Goal: Task Accomplishment & Management: Use online tool/utility

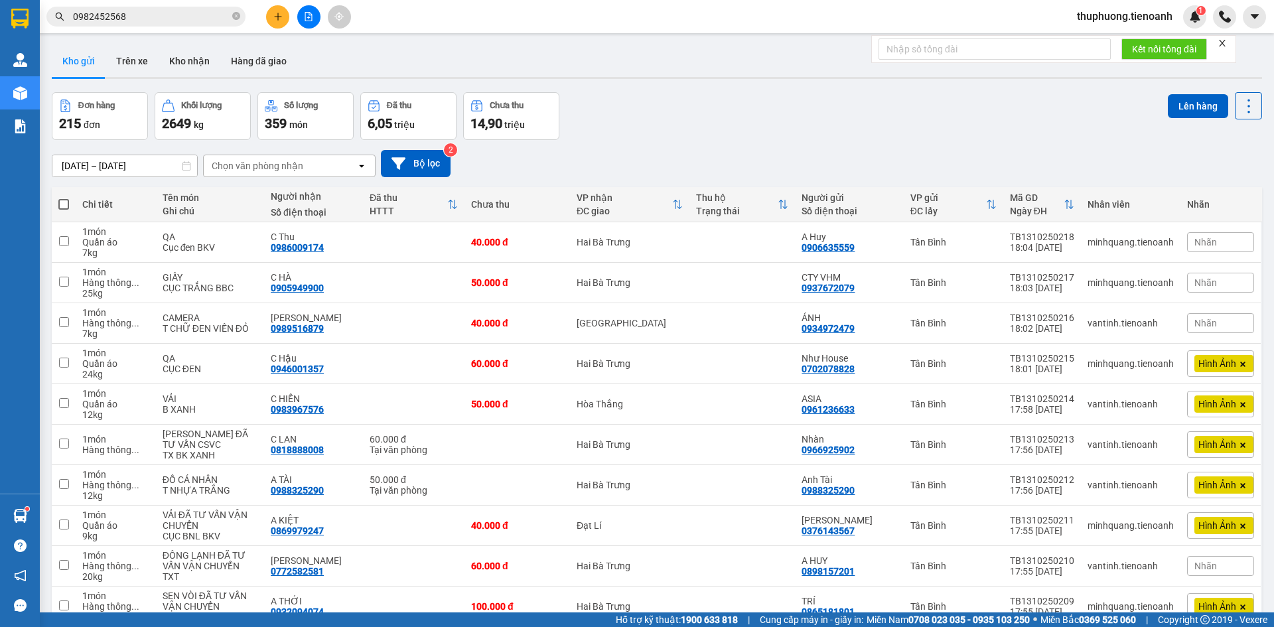
click at [204, 15] on input "0982452568" at bounding box center [151, 16] width 157 height 15
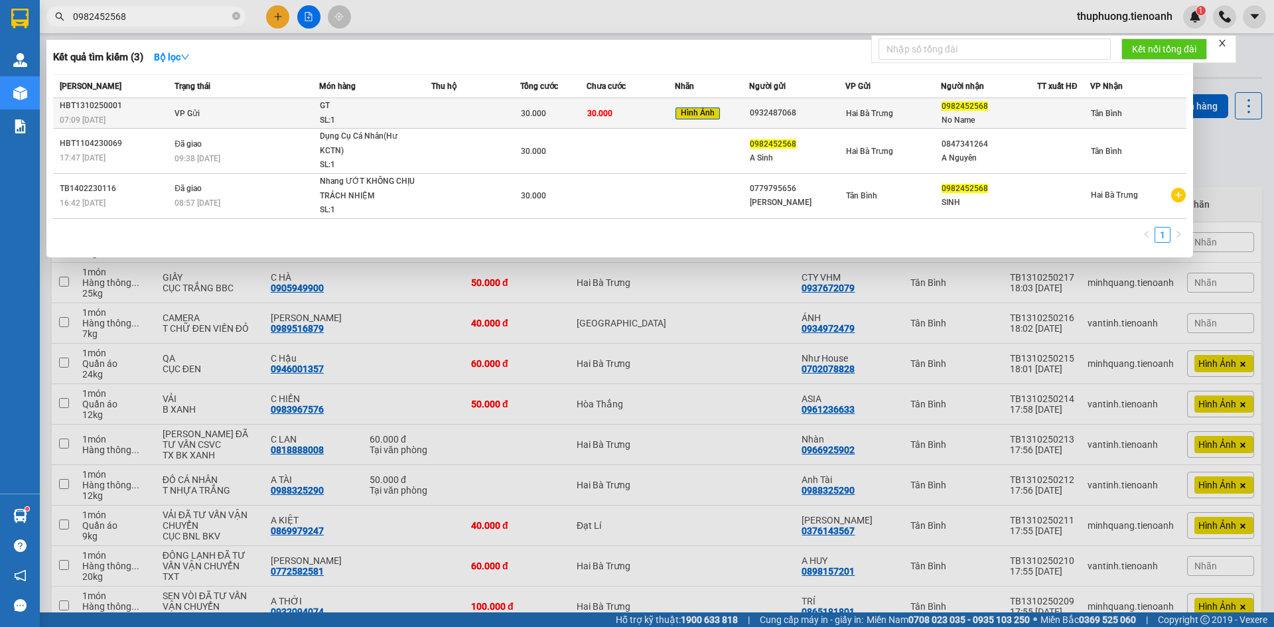
click at [200, 118] on td "VP Gửi" at bounding box center [245, 113] width 148 height 31
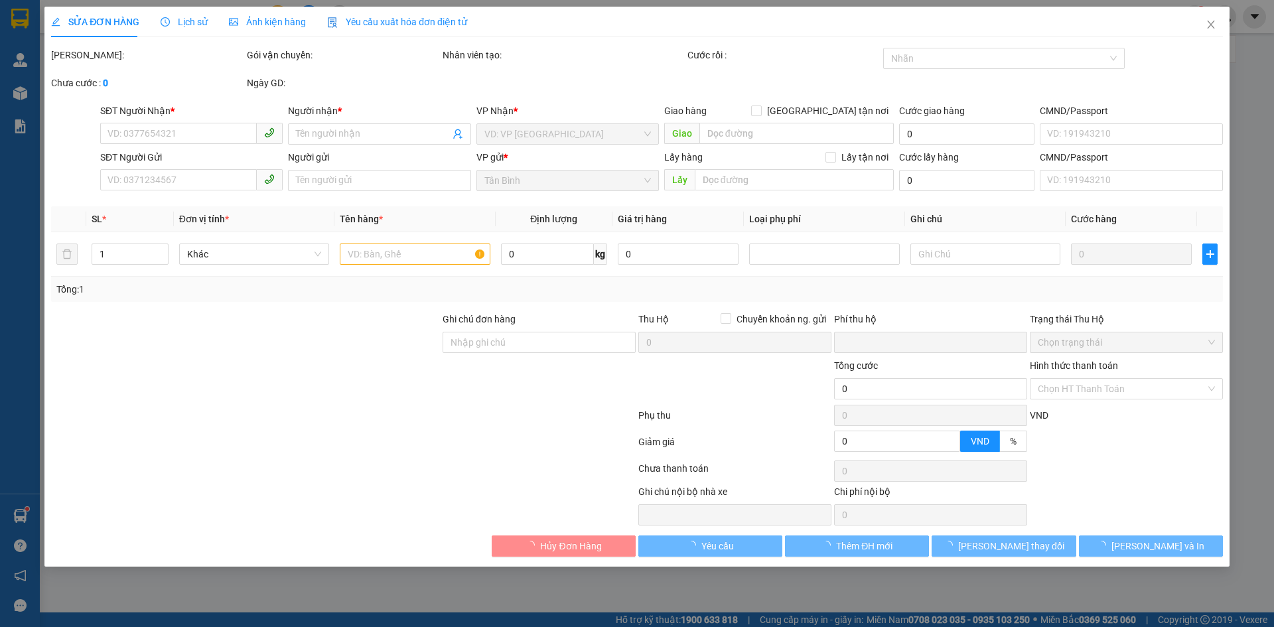
type input "0982452568"
type input "No Name"
type input "0932487068"
type input "0"
type input "30.000"
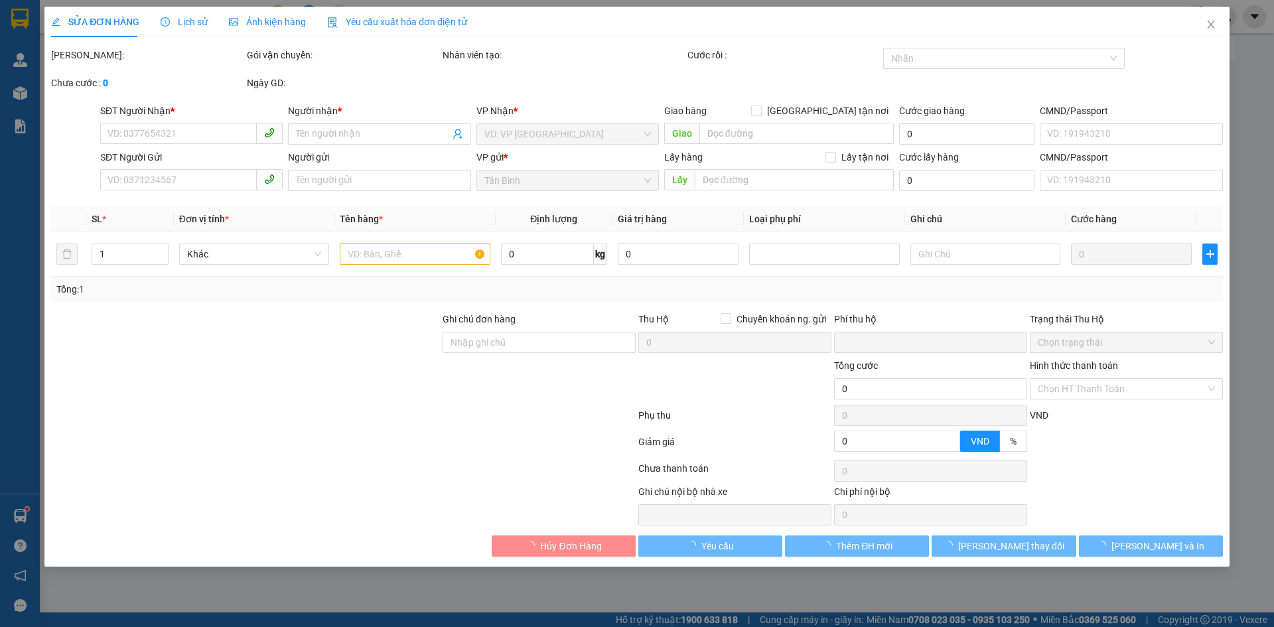
type input "30.000"
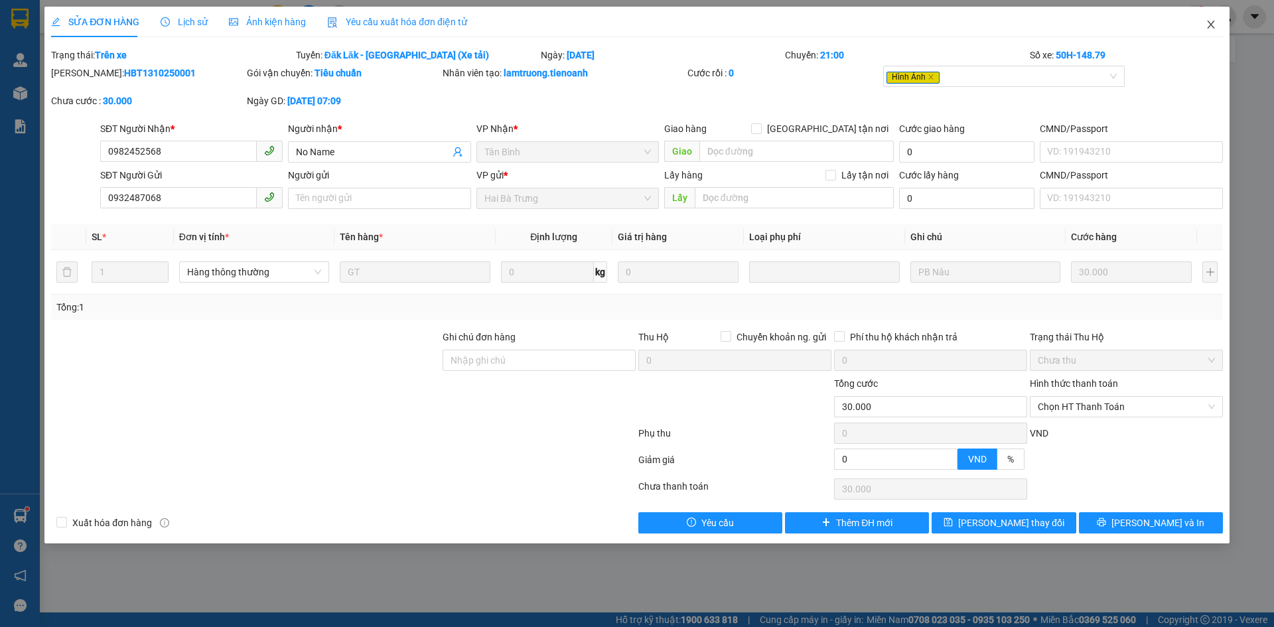
drag, startPoint x: 1210, startPoint y: 20, endPoint x: 773, endPoint y: 621, distance: 743.5
click at [1211, 19] on span "Close" at bounding box center [1211, 25] width 37 height 37
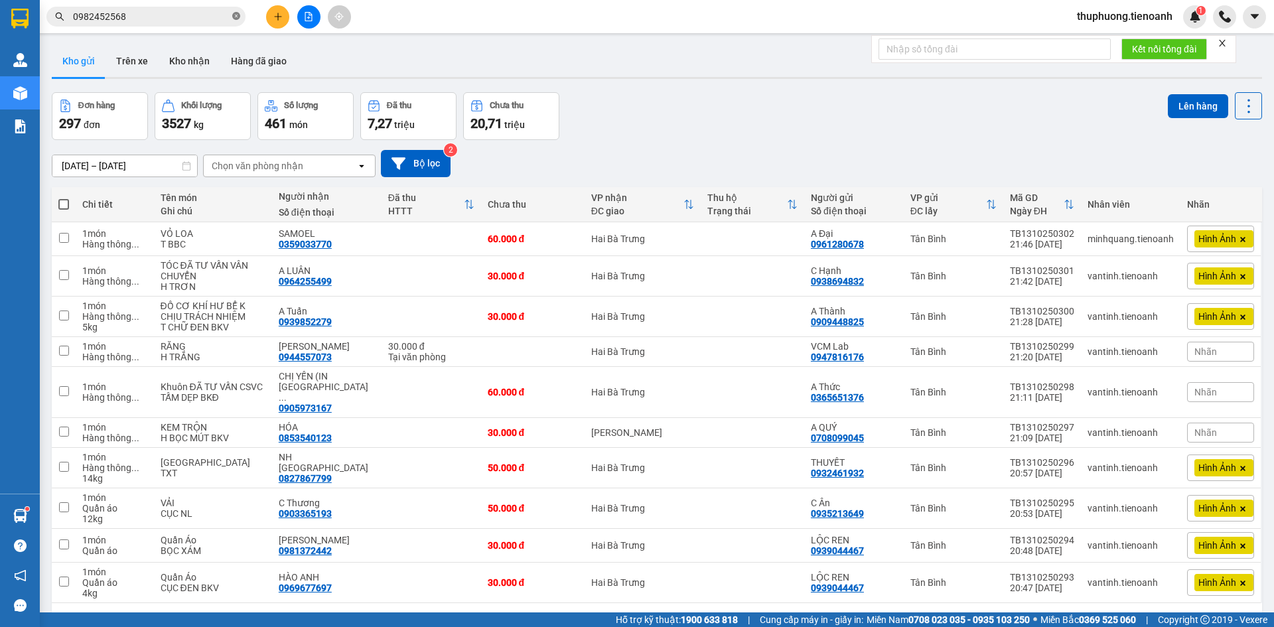
click at [232, 19] on icon "close-circle" at bounding box center [236, 16] width 8 height 8
paste input "0983712146"
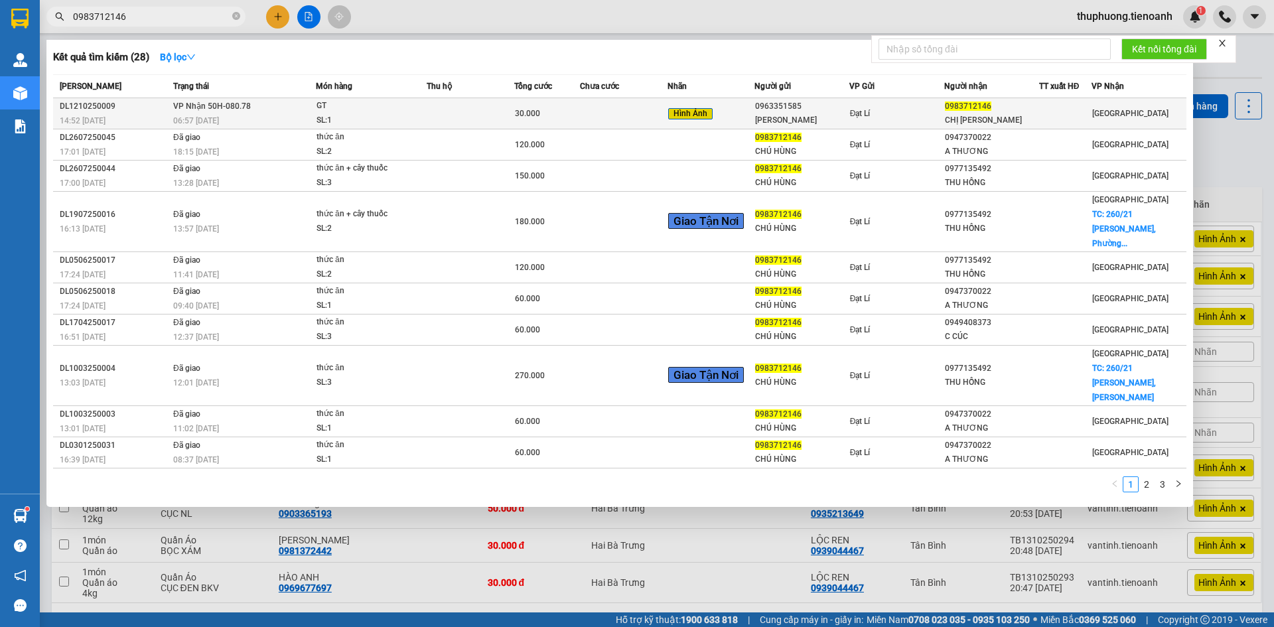
type input "0983712146"
click at [587, 115] on td at bounding box center [624, 113] width 88 height 31
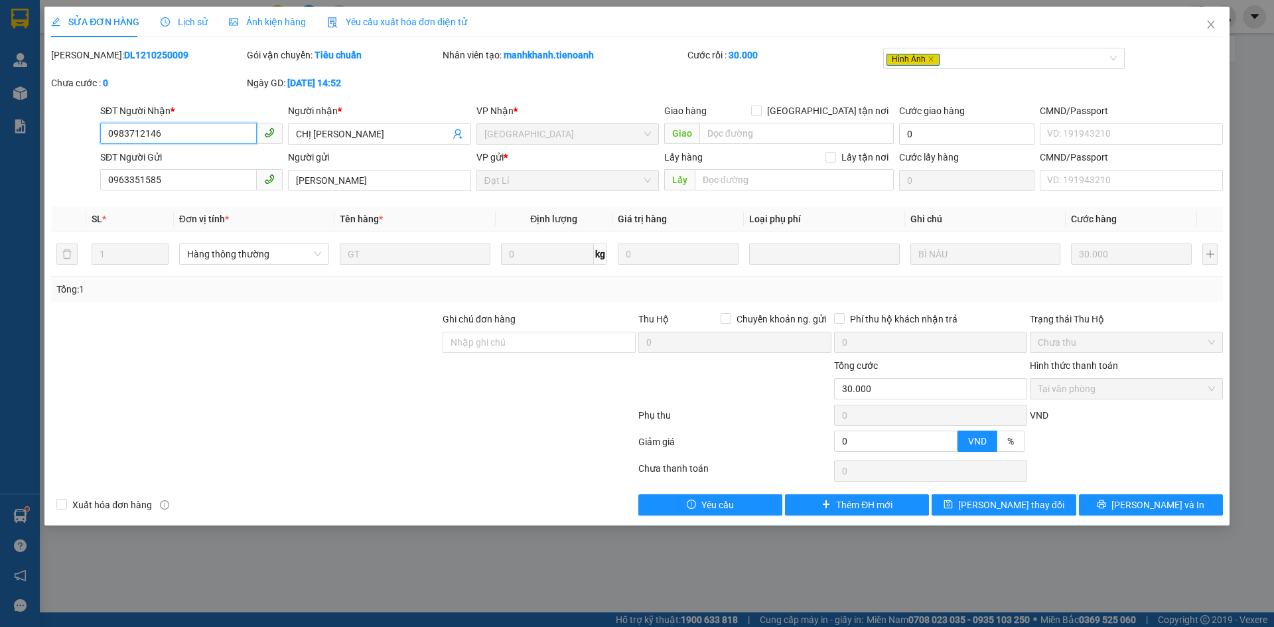
type input "0983712146"
type input "CHỊ [PERSON_NAME]"
type input "0963351585"
type input "[PERSON_NAME]"
type input "0"
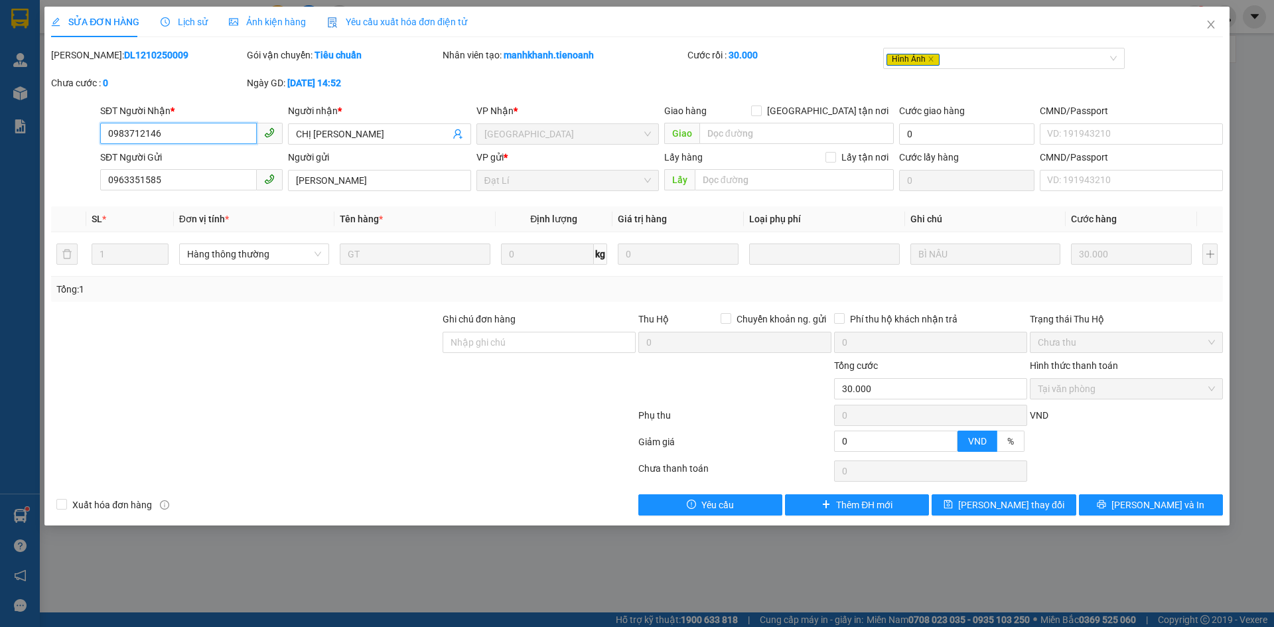
type input "30.000"
click at [1220, 25] on span "Close" at bounding box center [1211, 25] width 37 height 37
